Goal: Information Seeking & Learning: Check status

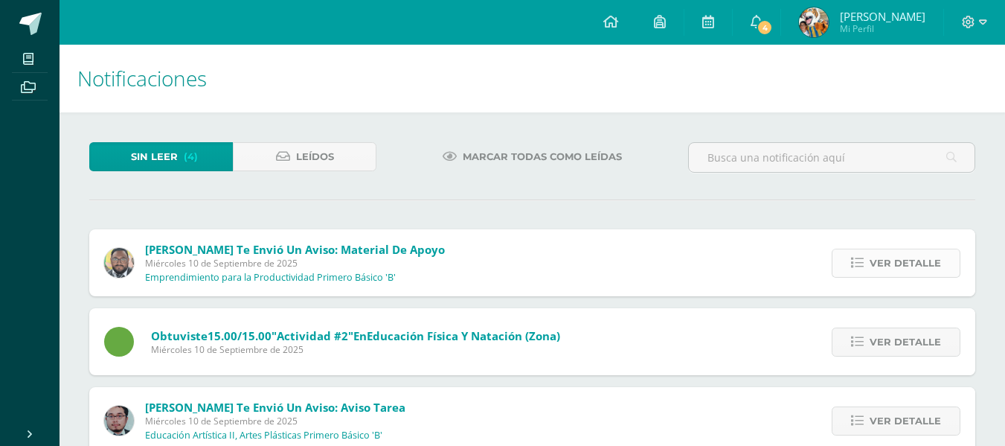
drag, startPoint x: 830, startPoint y: 251, endPoint x: 846, endPoint y: 271, distance: 25.5
click at [844, 270] on div "Ver detalle" at bounding box center [893, 262] width 166 height 67
click at [855, 257] on icon at bounding box center [857, 263] width 13 height 13
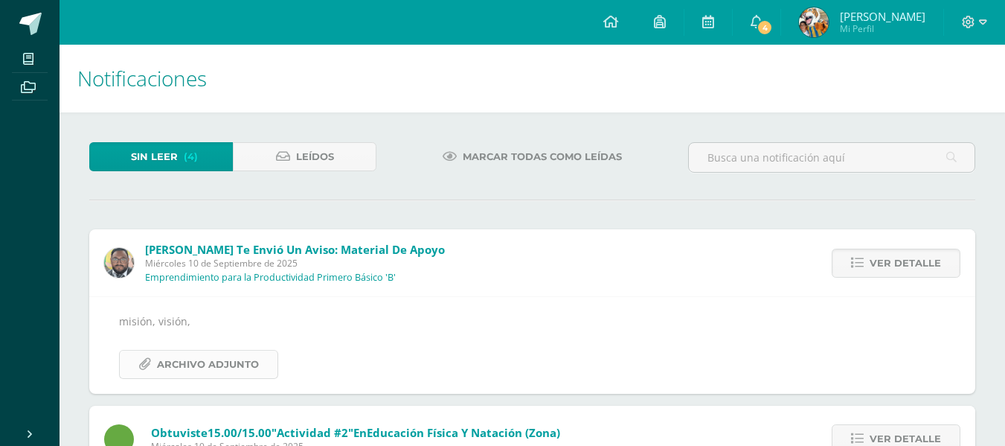
click at [230, 368] on span "Archivo Adjunto" at bounding box center [208, 364] width 102 height 28
click at [882, 271] on span "Ver detalle" at bounding box center [905, 263] width 71 height 28
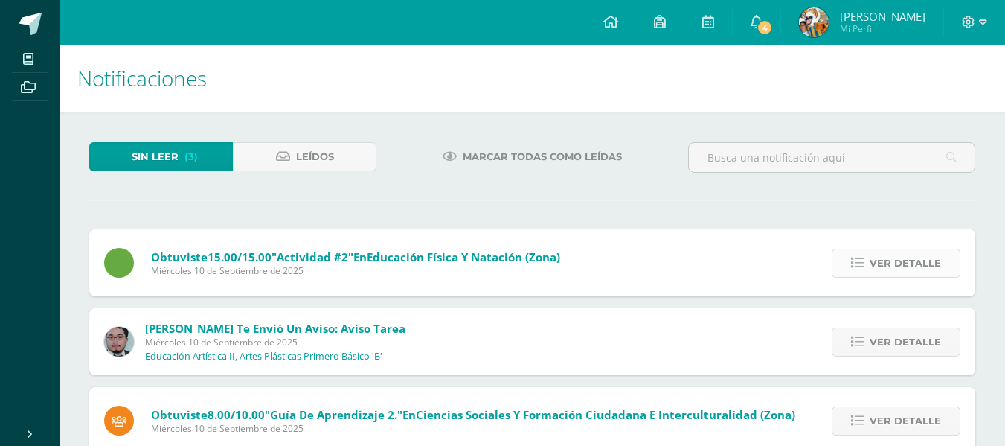
click at [881, 262] on span "Ver detalle" at bounding box center [905, 263] width 71 height 28
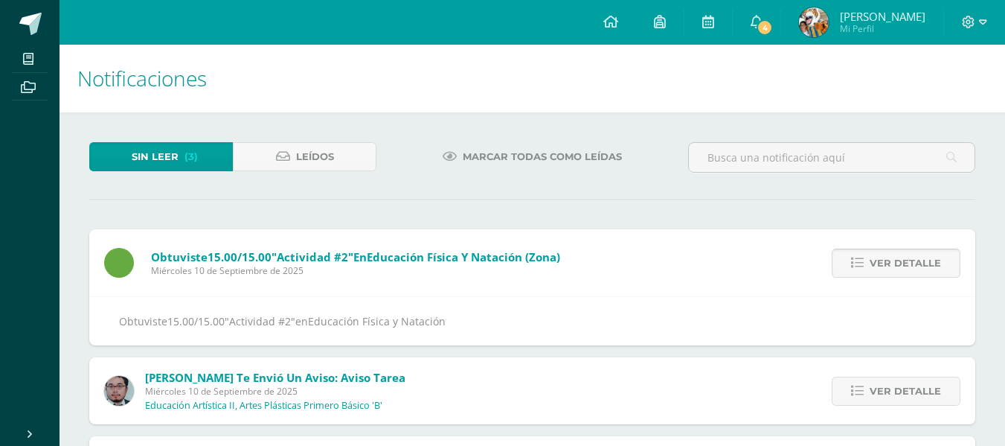
click at [880, 262] on span "Ver detalle" at bounding box center [905, 263] width 71 height 28
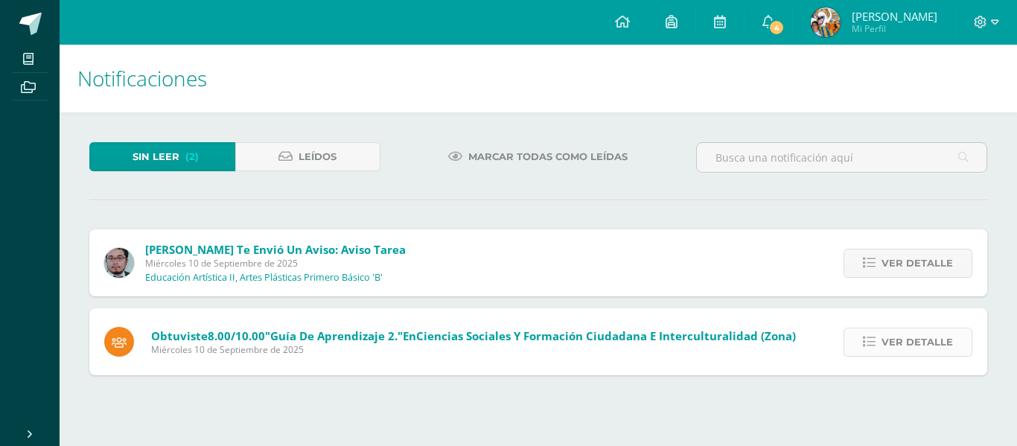
click at [880, 351] on link "Ver detalle" at bounding box center [907, 341] width 129 height 29
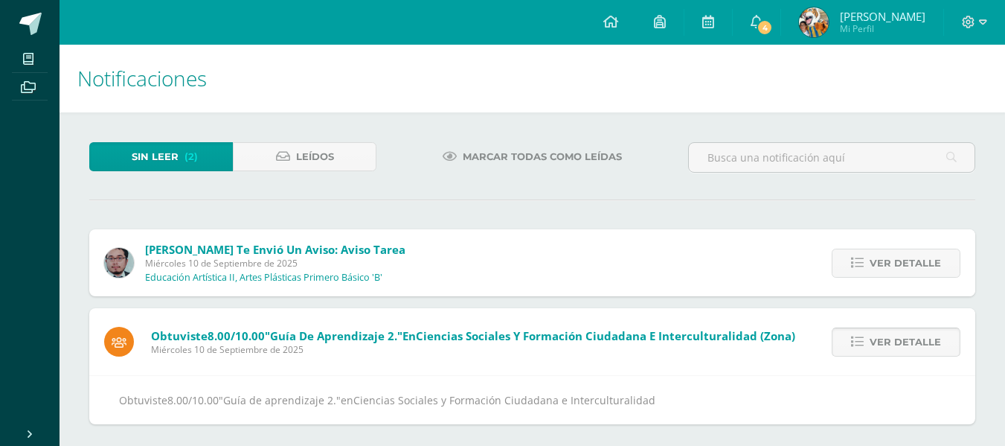
click at [883, 335] on span "Ver detalle" at bounding box center [905, 342] width 71 height 28
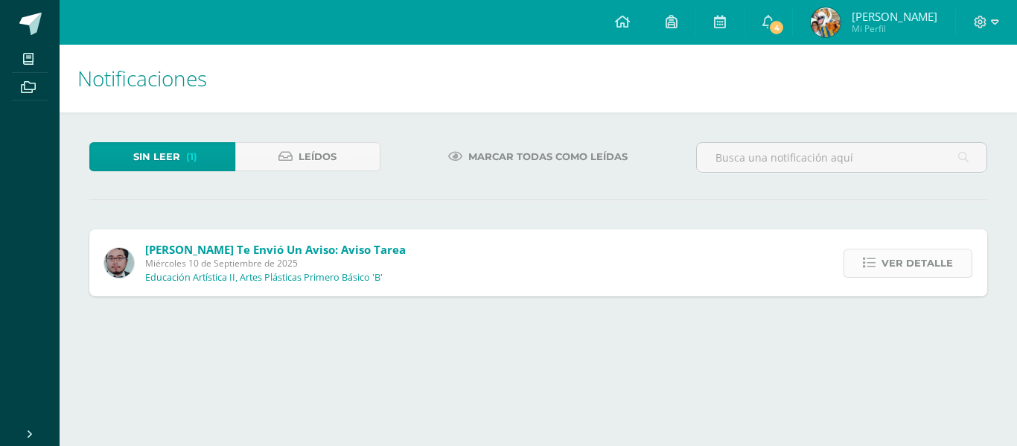
click at [880, 257] on link "Ver detalle" at bounding box center [907, 263] width 129 height 29
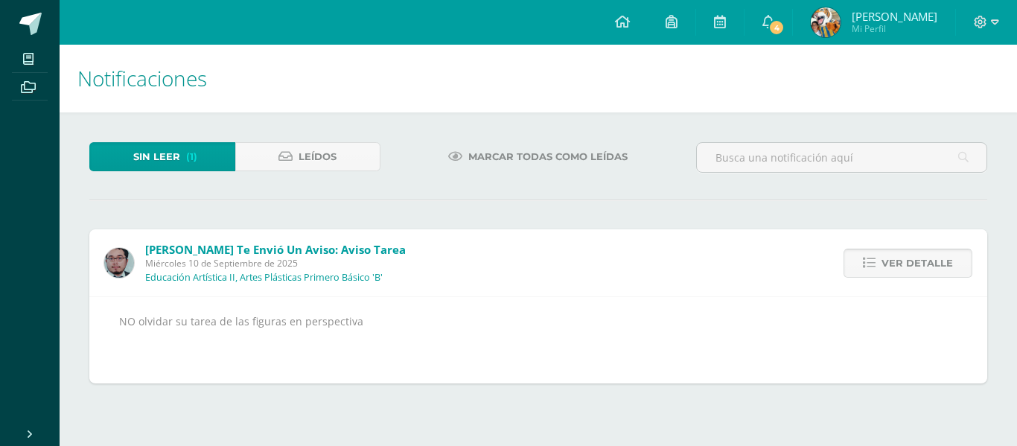
click at [874, 269] on icon at bounding box center [868, 263] width 13 height 13
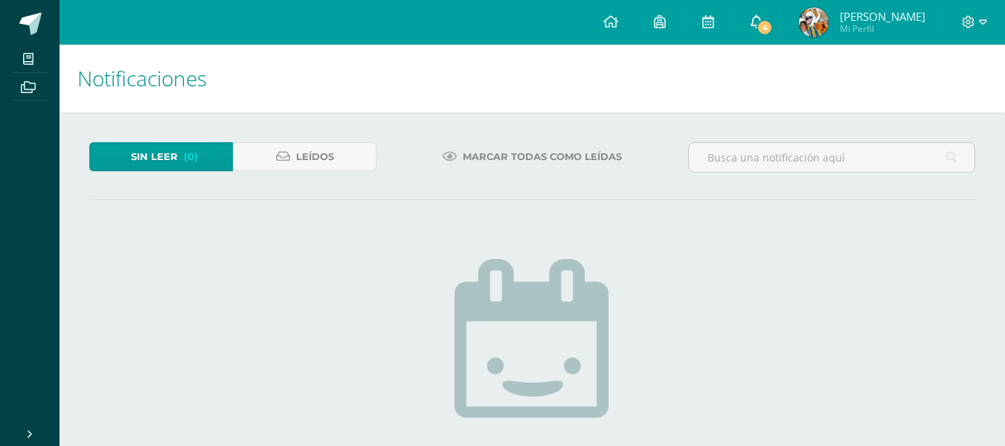
click at [781, 37] on link "4" at bounding box center [757, 22] width 48 height 45
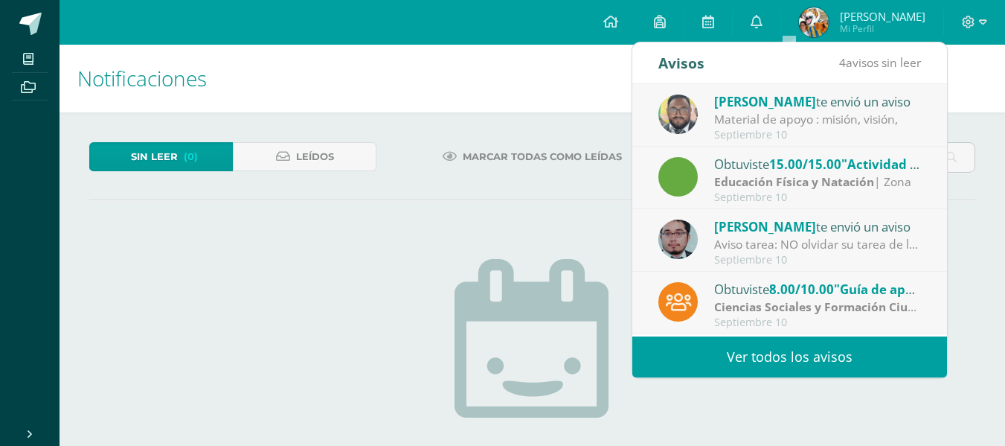
click at [829, 13] on img at bounding box center [814, 22] width 30 height 30
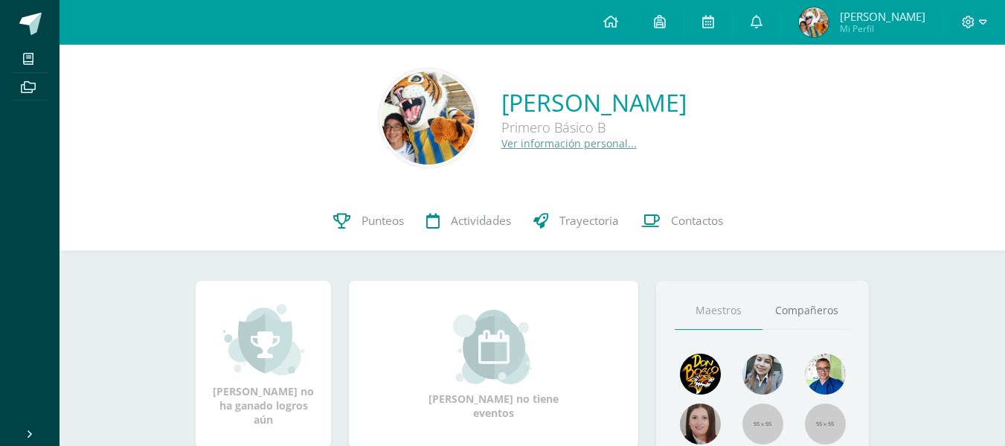
click at [576, 111] on link "Ian Ismael Garcia de León" at bounding box center [594, 102] width 185 height 32
click at [383, 234] on link "Punteos" at bounding box center [368, 221] width 93 height 60
click at [353, 216] on link "Punteos" at bounding box center [368, 221] width 93 height 60
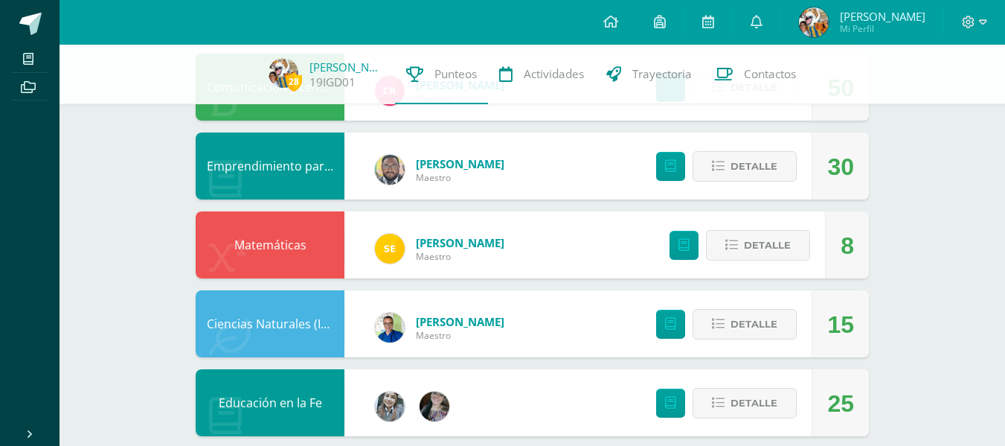
scroll to position [372, 0]
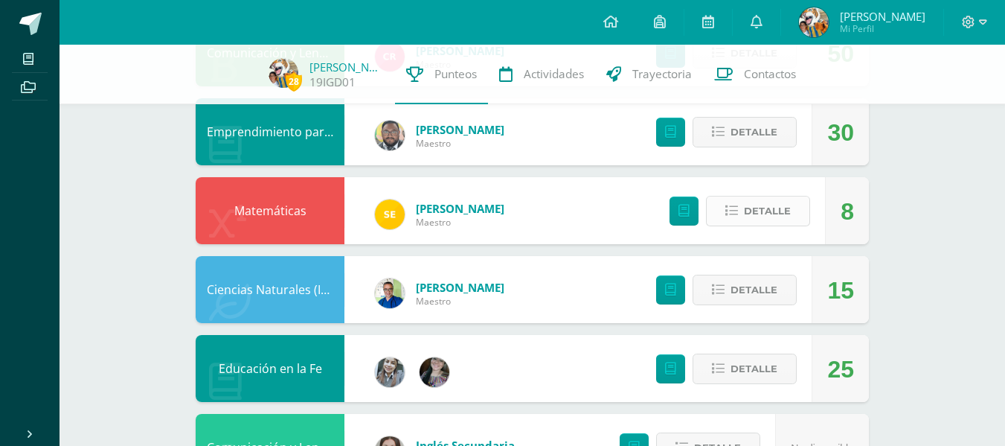
click at [723, 209] on button "Detalle" at bounding box center [758, 211] width 104 height 31
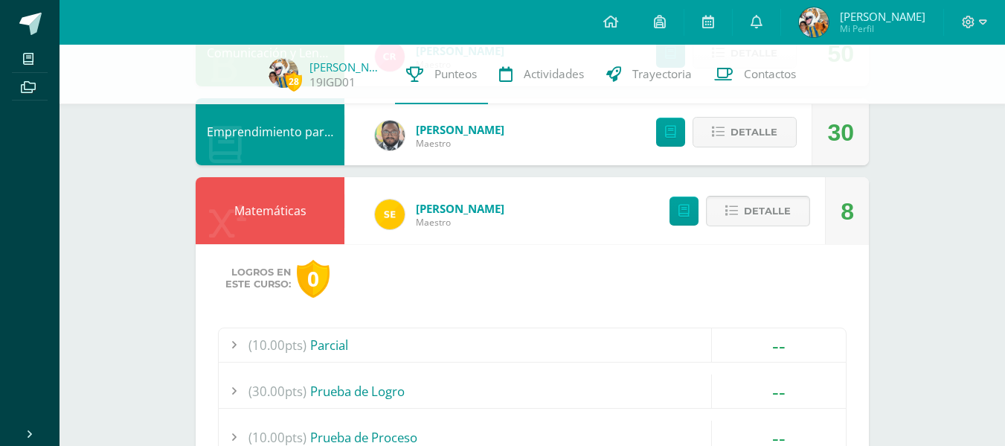
click at [723, 209] on button "Detalle" at bounding box center [758, 211] width 104 height 31
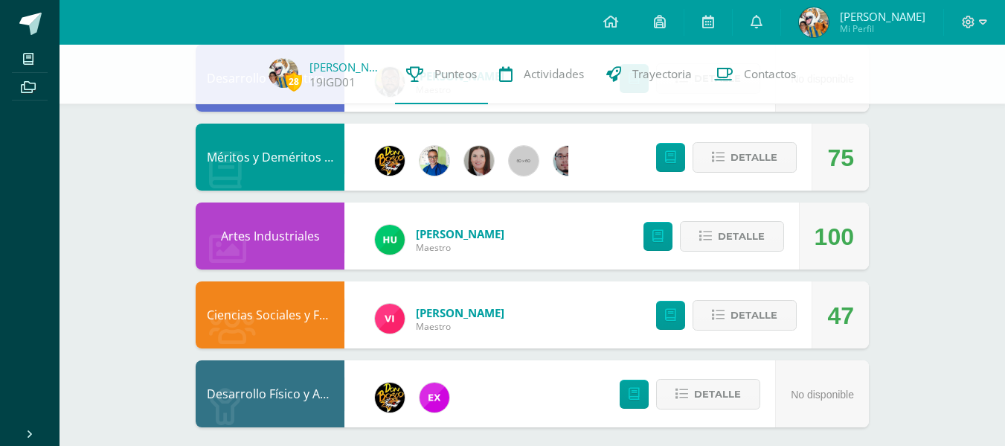
scroll to position [1147, 0]
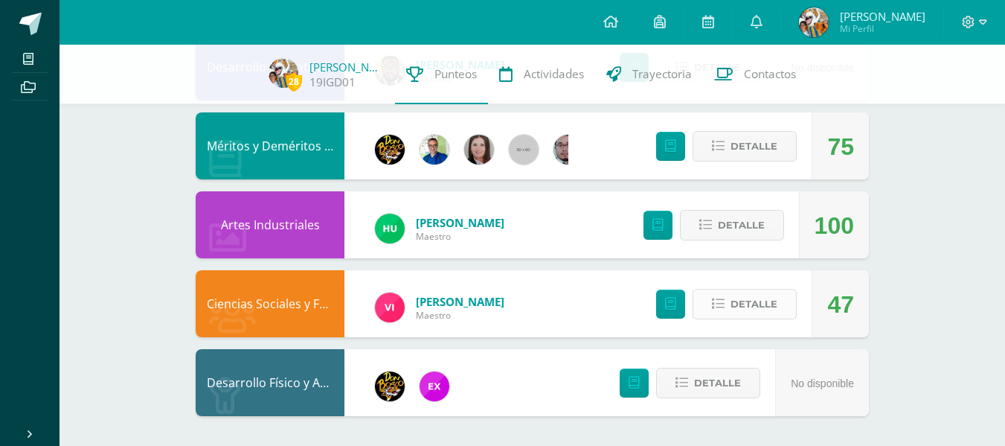
click at [736, 293] on span "Detalle" at bounding box center [754, 304] width 47 height 28
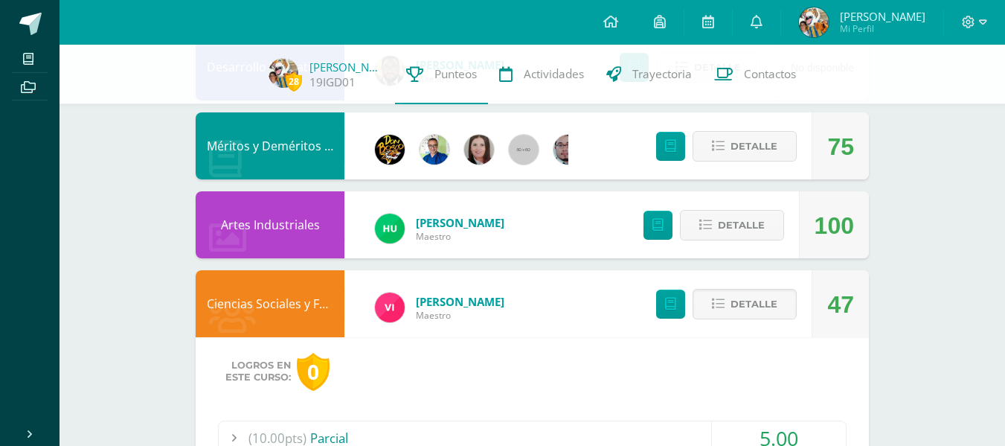
click at [737, 244] on div "Detalle" at bounding box center [710, 224] width 178 height 67
click at [737, 229] on span "Detalle" at bounding box center [741, 225] width 47 height 28
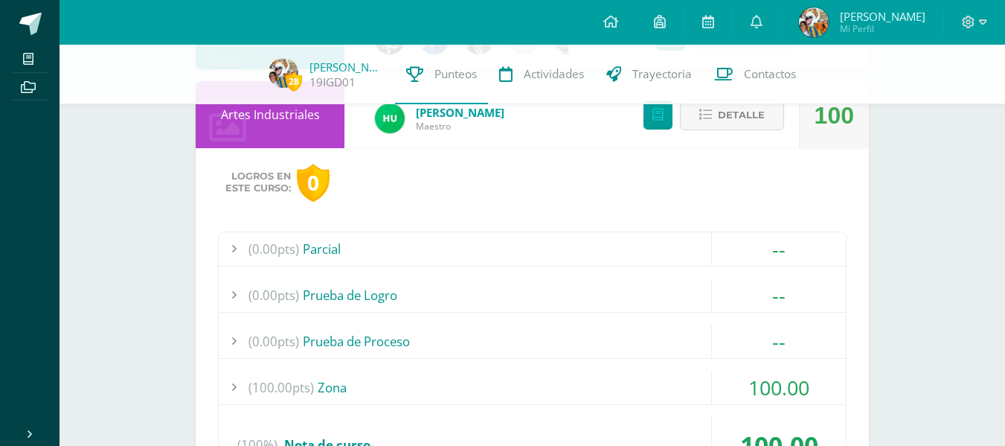
scroll to position [1370, 0]
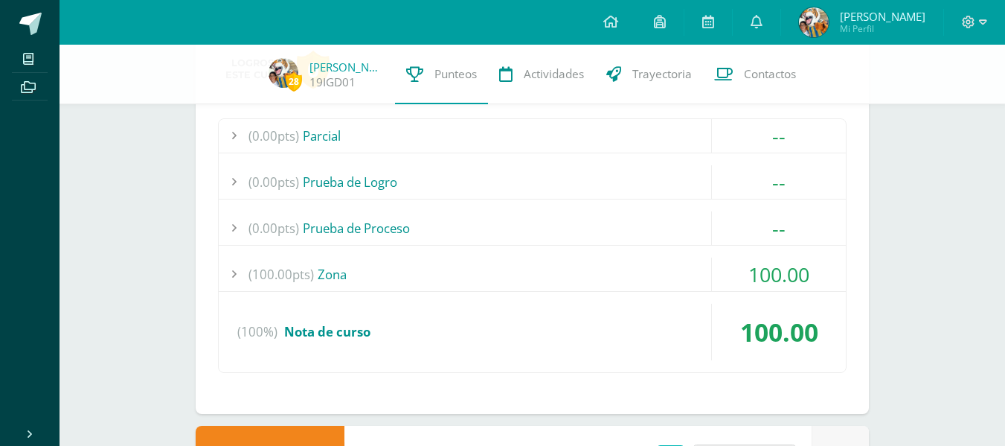
click at [376, 257] on div "(100.00pts) Zona" at bounding box center [532, 273] width 627 height 33
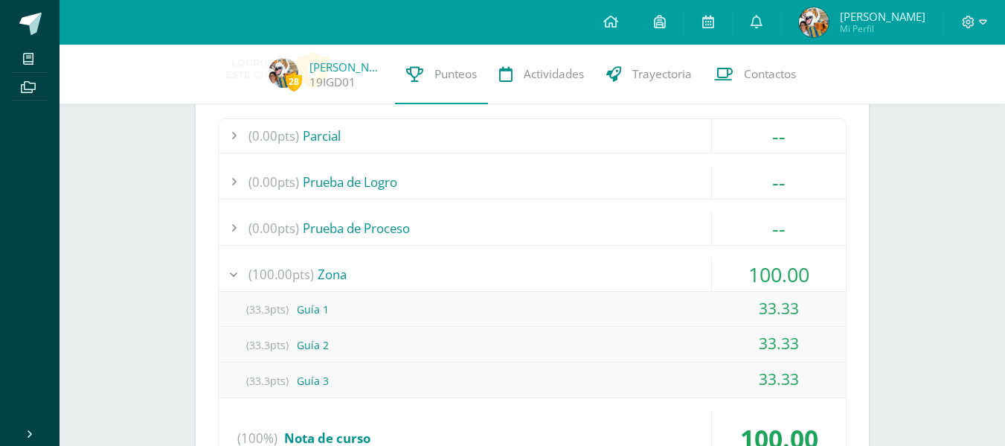
click at [373, 246] on div "(0.00pts) Parcial -- Sin actividades (0.00pts) Prueba de Logro -- Sin actividad…" at bounding box center [532, 298] width 629 height 361
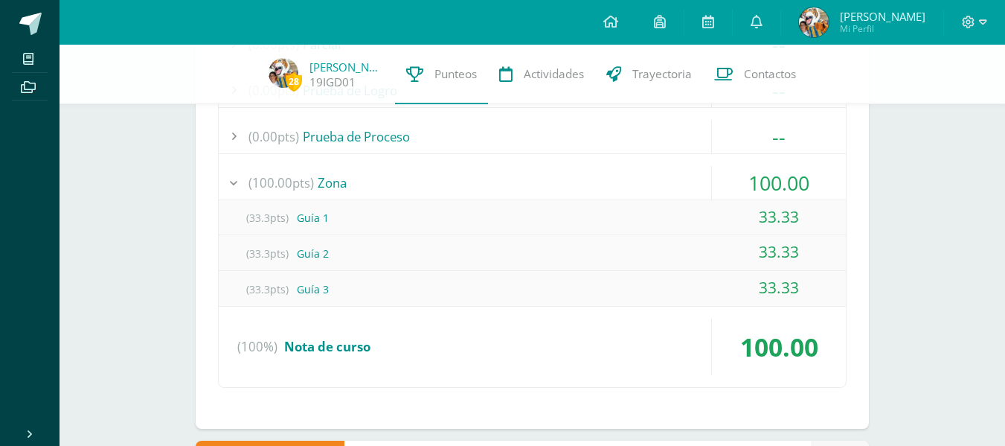
scroll to position [1488, 0]
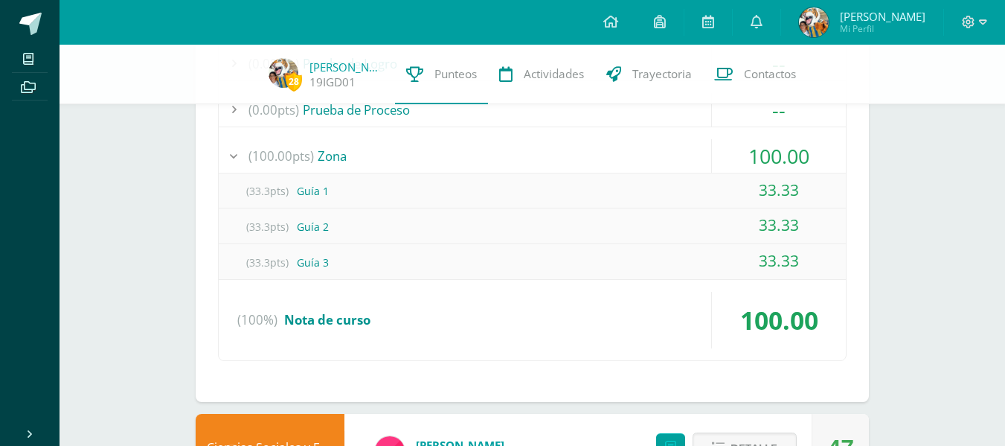
drag, startPoint x: 324, startPoint y: 316, endPoint x: 312, endPoint y: 320, distance: 13.4
click at [321, 318] on span "Nota de curso" at bounding box center [327, 319] width 86 height 17
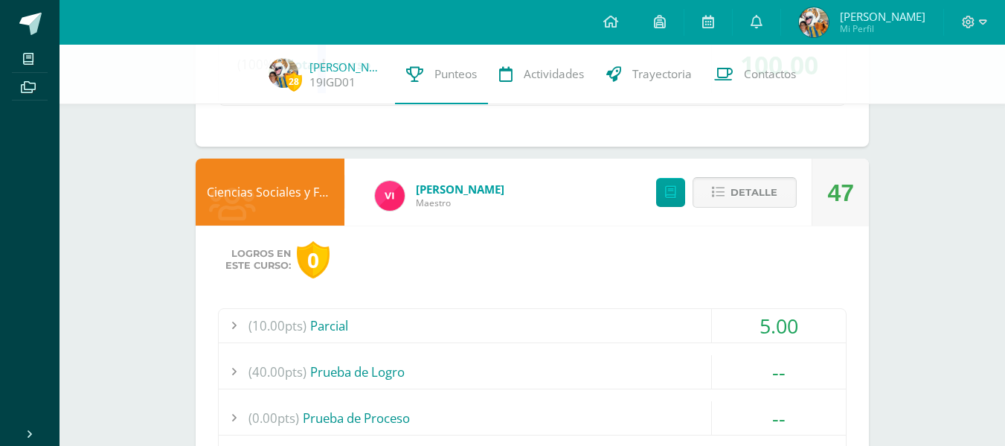
click at [748, 196] on span "Detalle" at bounding box center [754, 193] width 47 height 28
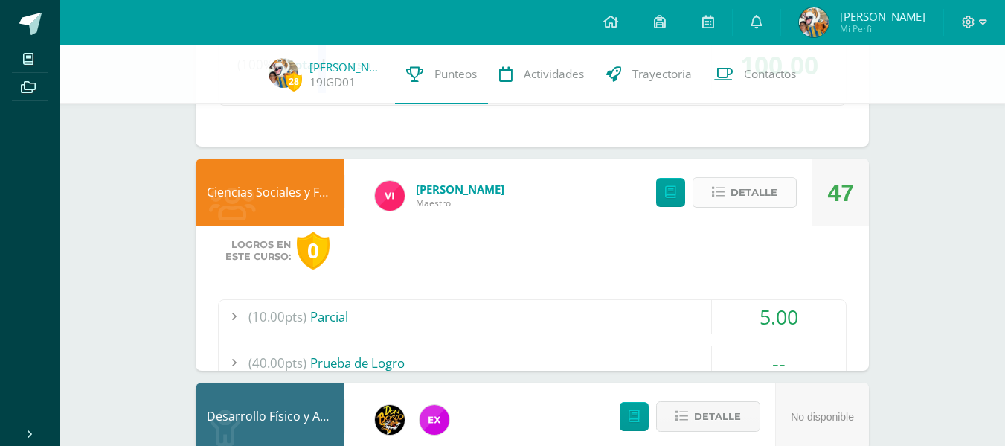
scroll to position [1526, 0]
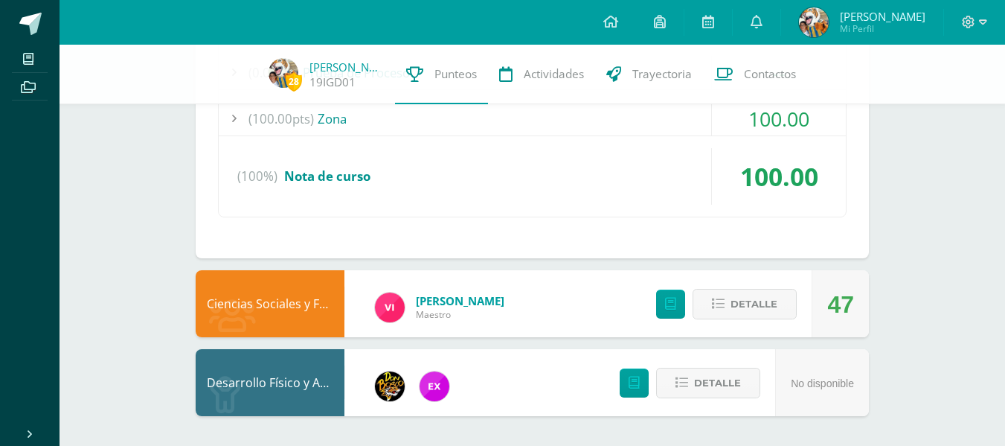
click at [750, 320] on div "Detalle" at bounding box center [723, 303] width 178 height 67
click at [753, 299] on span "Detalle" at bounding box center [754, 304] width 47 height 28
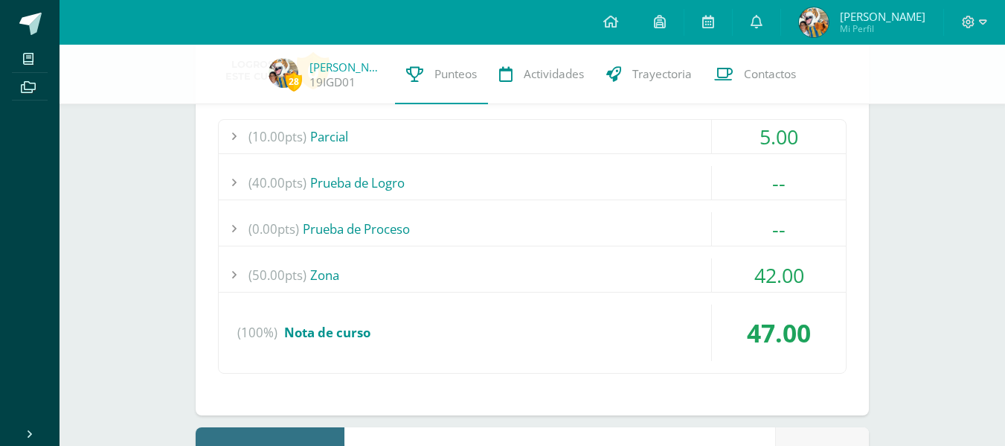
scroll to position [1898, 0]
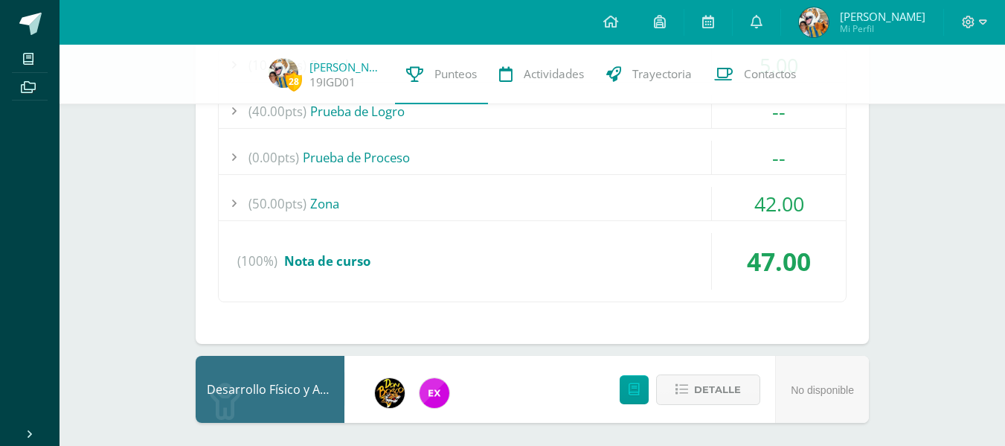
click at [394, 185] on div "(10.00pts) Parcial 5.00 (10.0pts) Prueba Parcial 5.00 Prueba de Logro" at bounding box center [532, 175] width 629 height 255
click at [372, 207] on div "(50.00pts) Zona" at bounding box center [532, 203] width 627 height 33
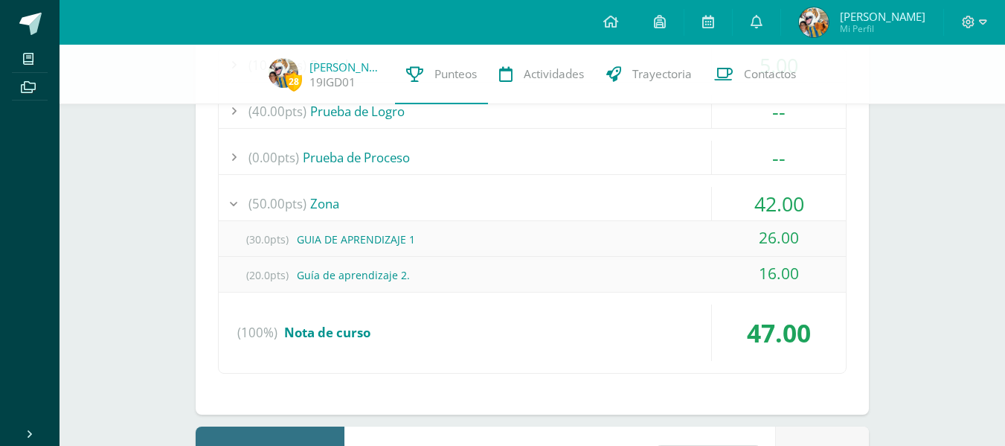
click at [372, 207] on div "(50.00pts) Zona" at bounding box center [532, 203] width 627 height 33
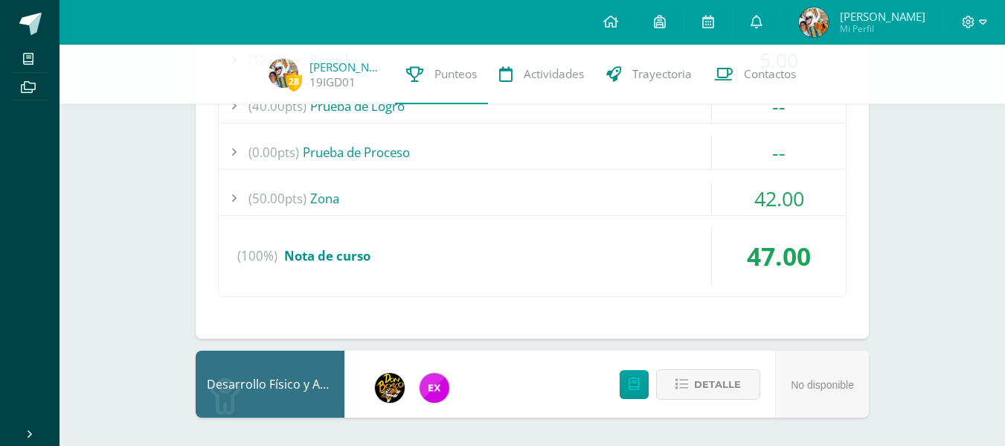
scroll to position [1904, 0]
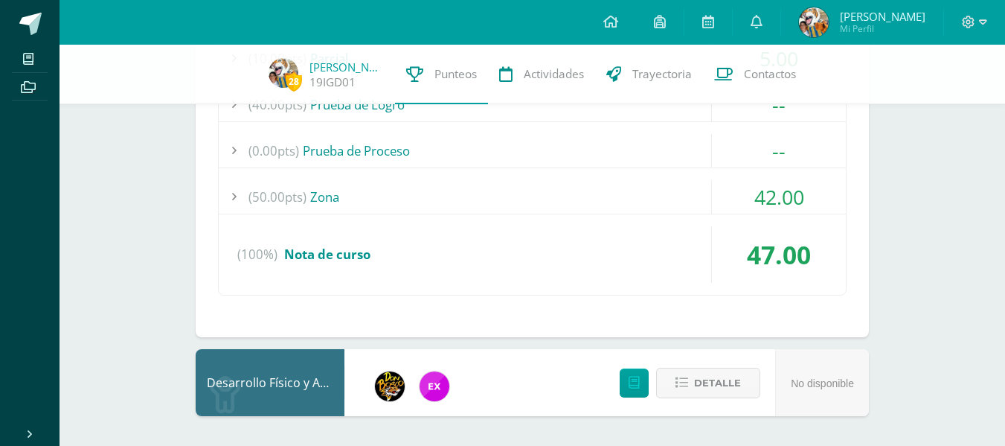
click at [710, 403] on div "Detalle" at bounding box center [687, 382] width 178 height 67
click at [720, 387] on span "Detalle" at bounding box center [717, 383] width 47 height 28
click at [720, 387] on button "Detalle" at bounding box center [708, 383] width 104 height 31
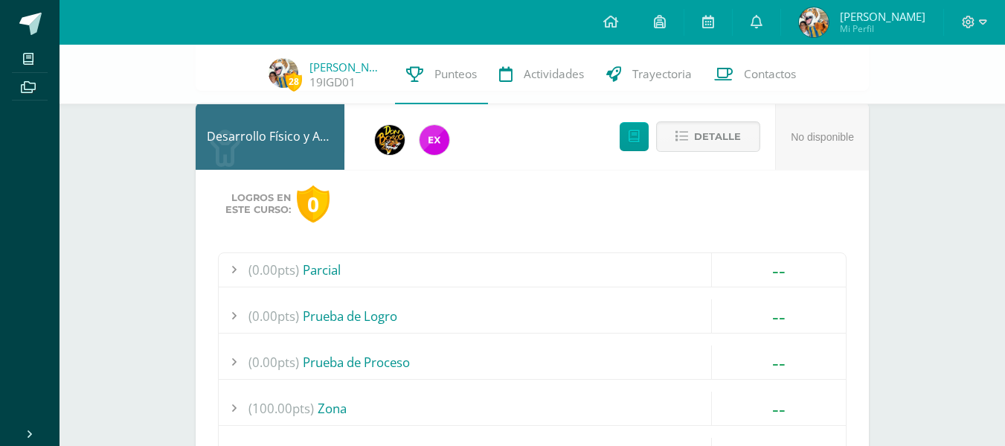
scroll to position [2282, 0]
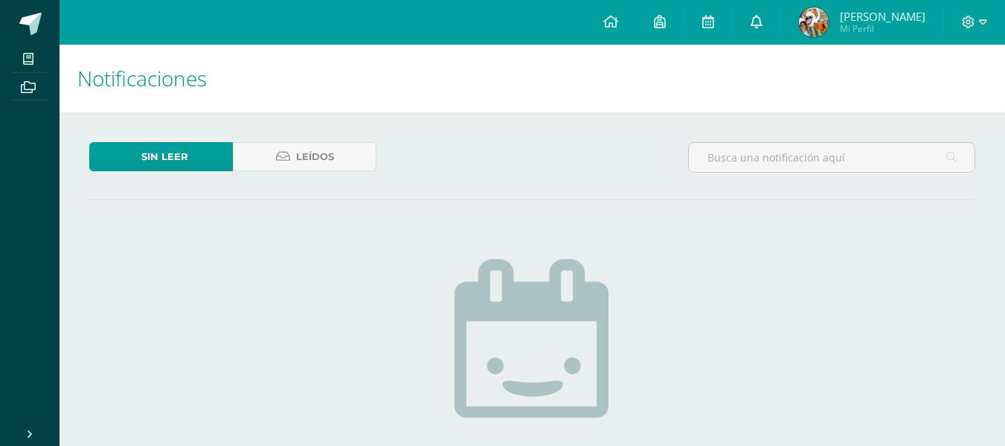
click at [778, 31] on link at bounding box center [757, 22] width 48 height 45
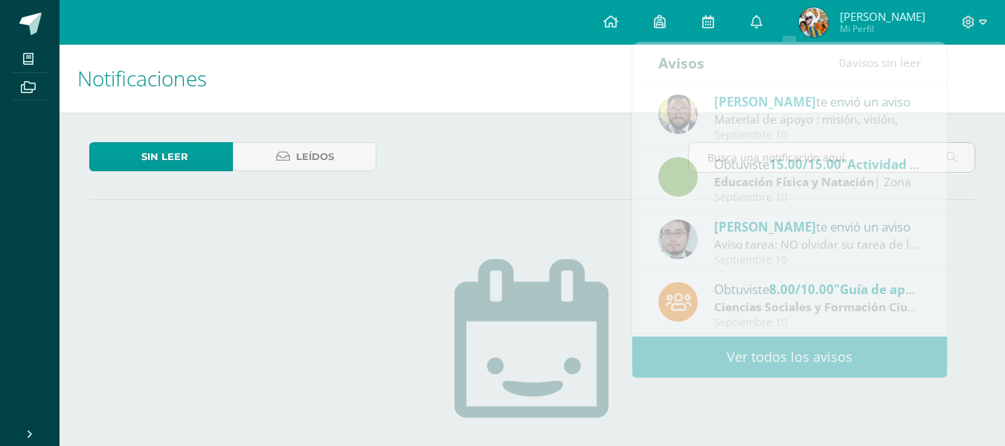
click at [444, 168] on div "Sin leer Leídos" at bounding box center [532, 163] width 898 height 43
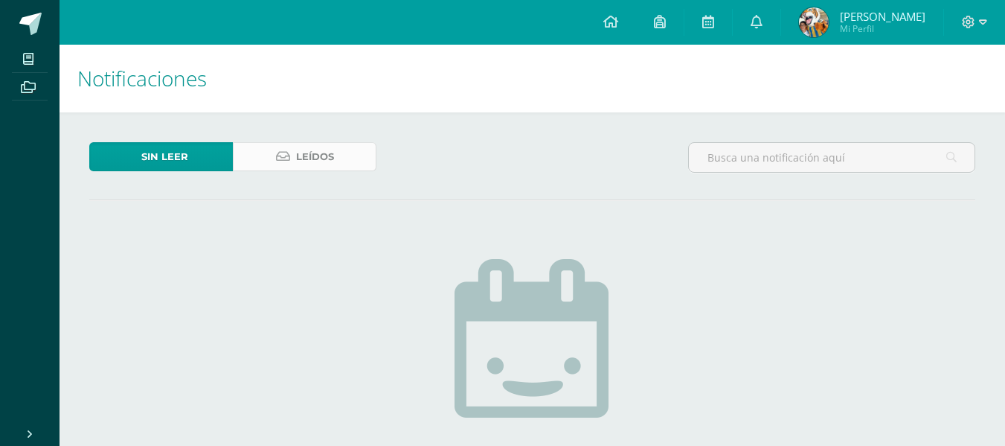
click at [307, 168] on span "Leídos" at bounding box center [315, 157] width 38 height 28
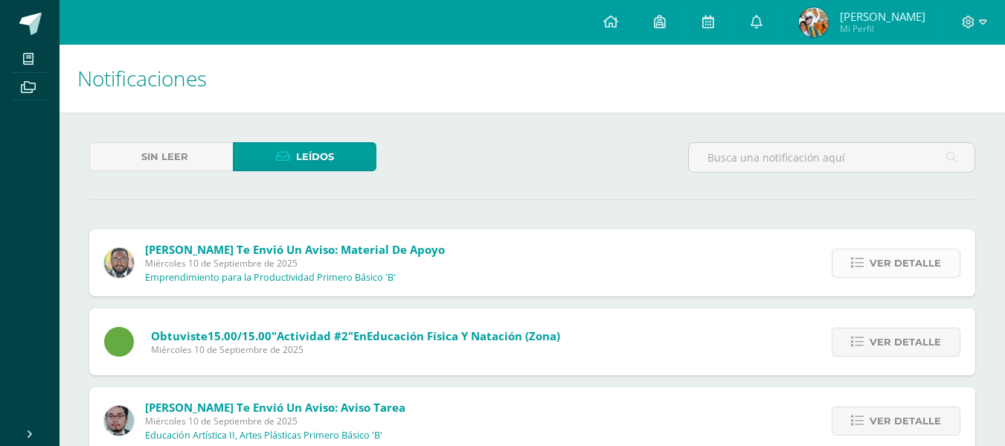
click at [915, 250] on span "Ver detalle" at bounding box center [905, 263] width 71 height 28
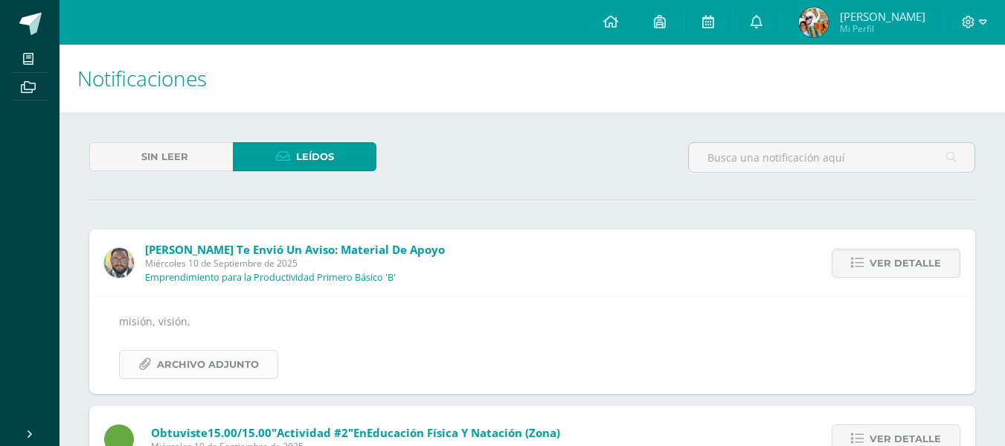
click at [201, 367] on span "Archivo Adjunto" at bounding box center [208, 364] width 102 height 28
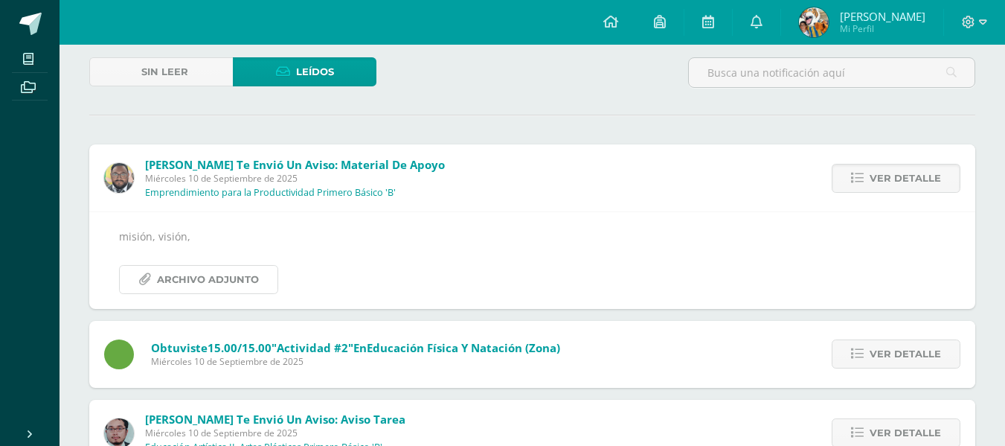
scroll to position [149, 0]
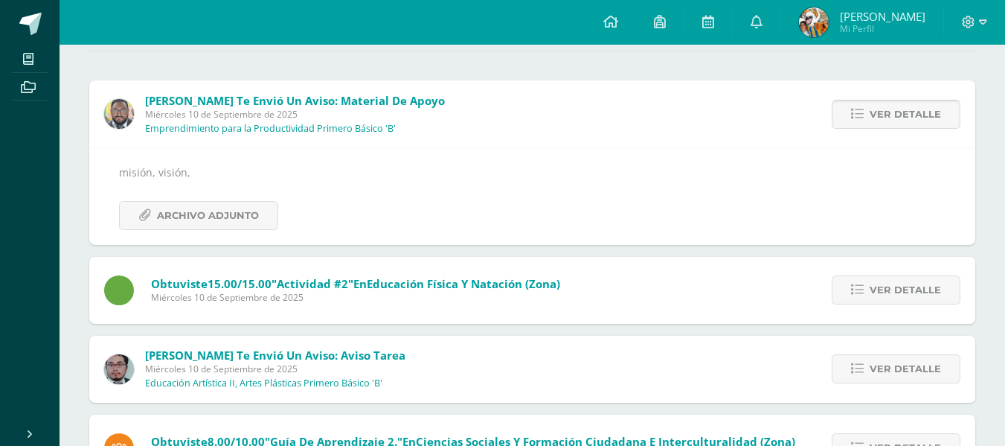
click at [864, 110] on icon at bounding box center [857, 114] width 13 height 13
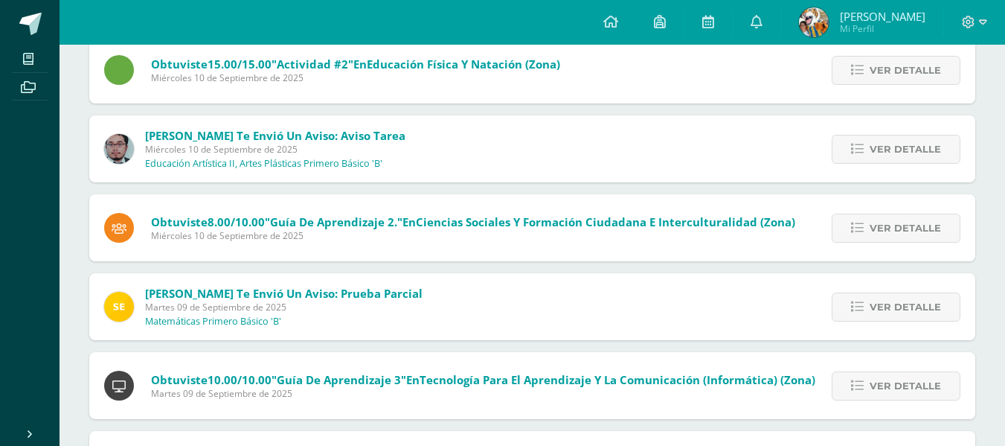
scroll to position [298, 0]
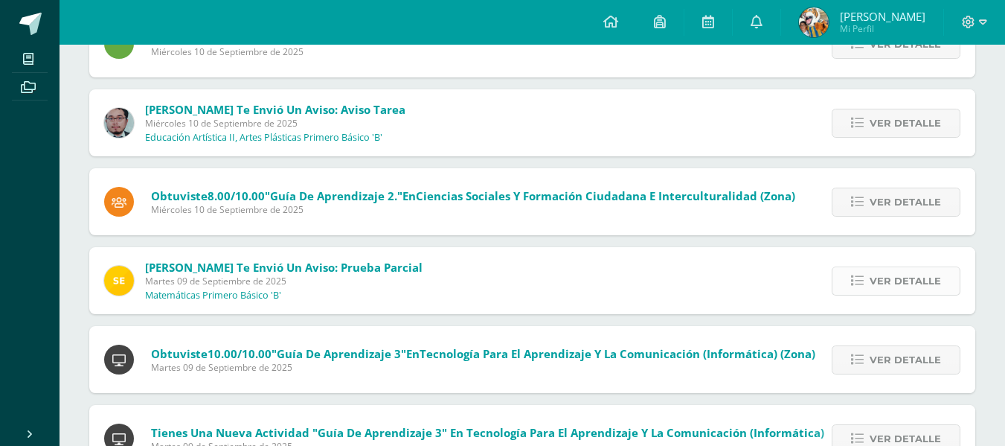
click at [854, 271] on link "Ver detalle" at bounding box center [896, 280] width 129 height 29
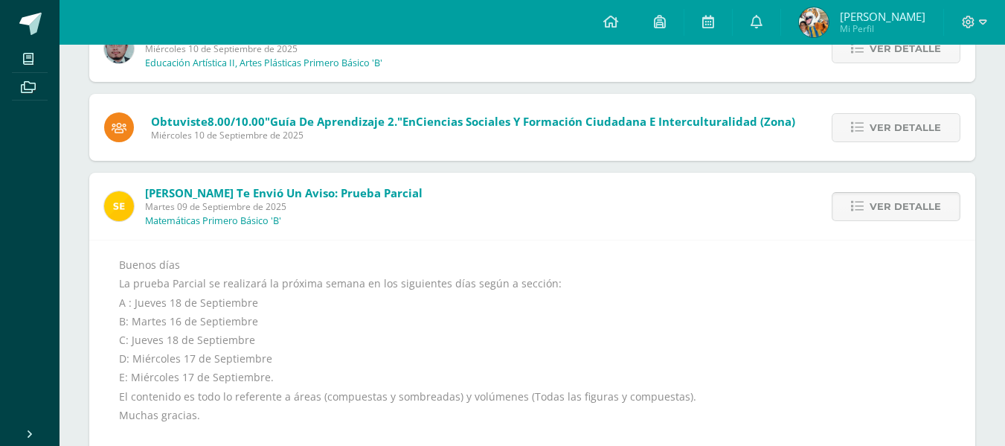
click at [935, 213] on span "Ver detalle" at bounding box center [905, 207] width 71 height 28
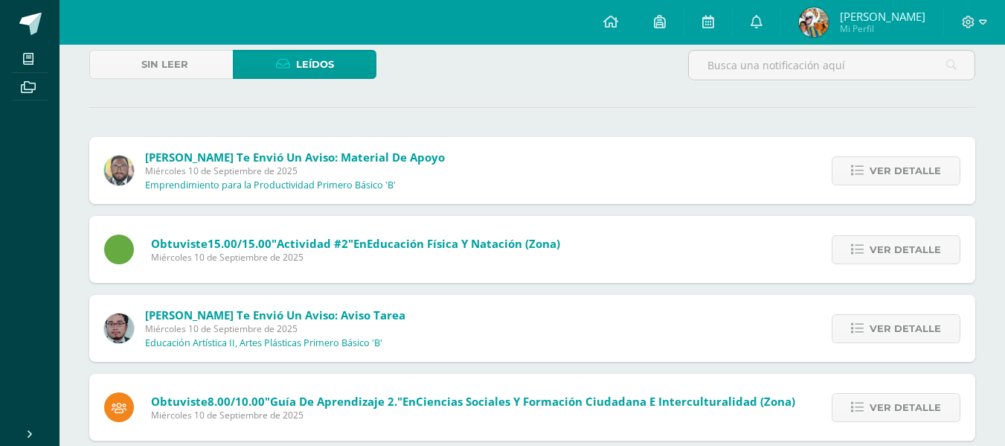
scroll to position [223, 0]
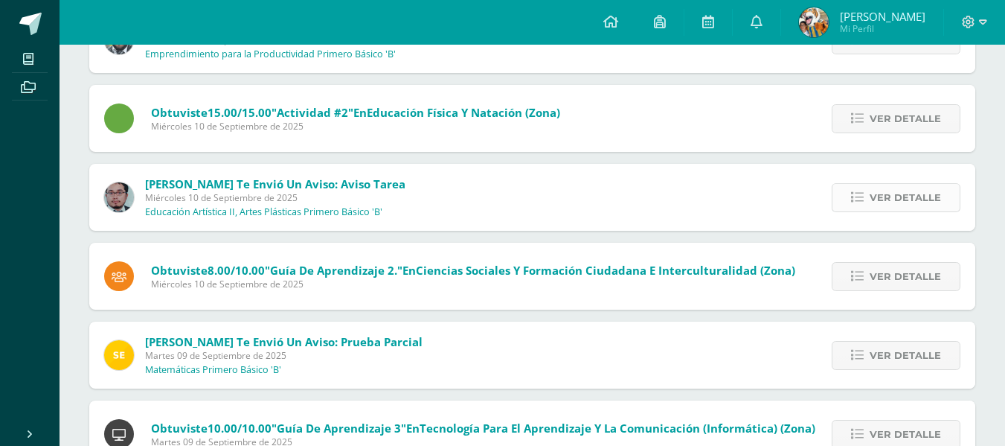
click at [926, 188] on span "Ver detalle" at bounding box center [905, 198] width 71 height 28
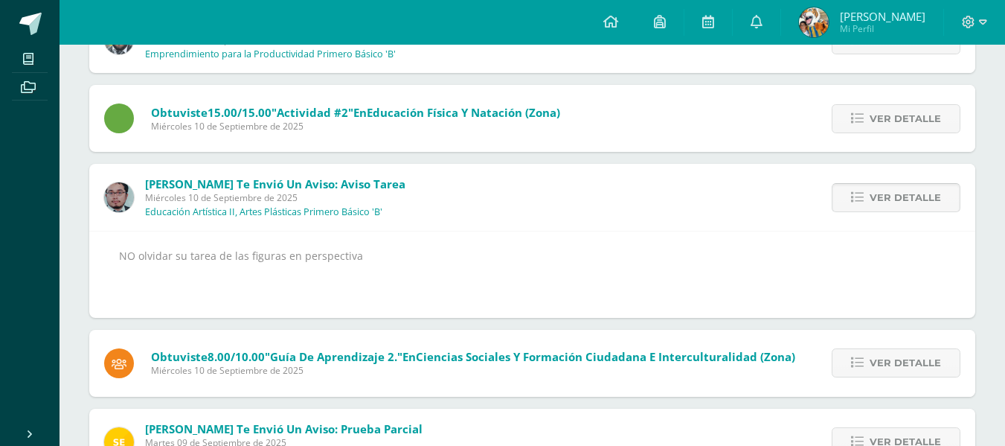
click at [883, 203] on span "Ver detalle" at bounding box center [905, 198] width 71 height 28
